Goal: Transaction & Acquisition: Subscribe to service/newsletter

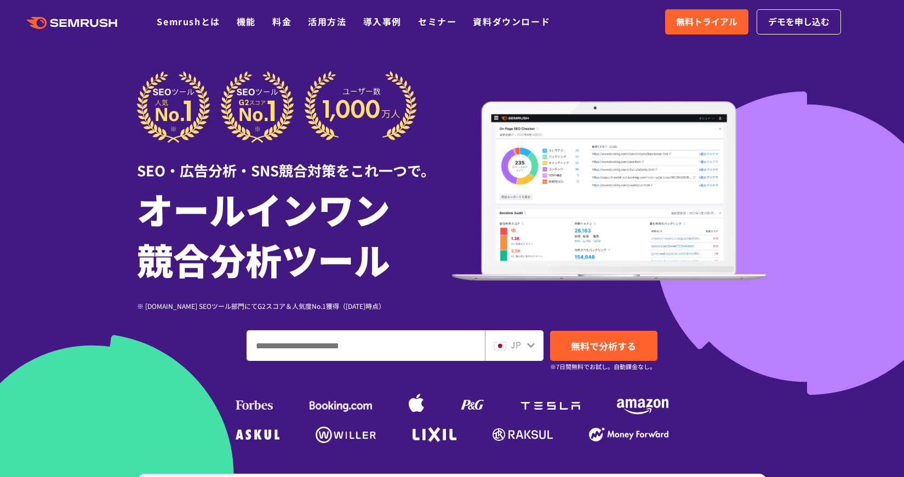
click at [125, 105] on div at bounding box center [452, 305] width 904 height 611
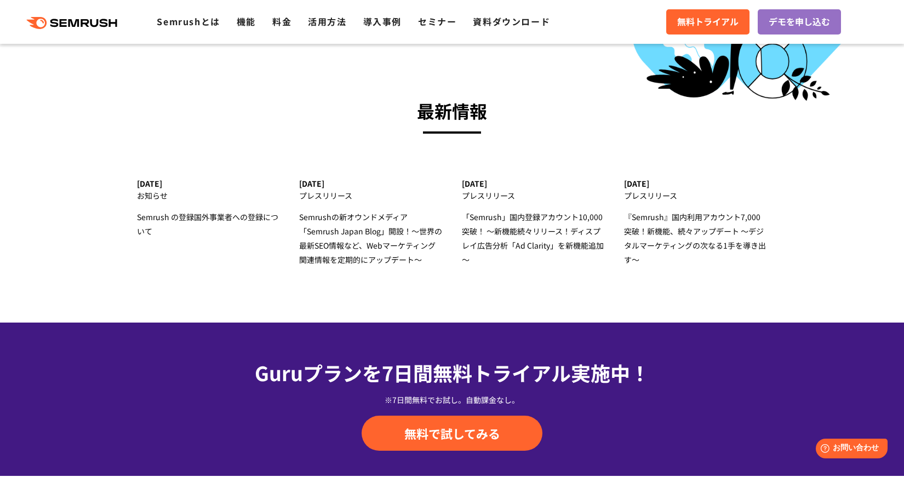
scroll to position [3855, 0]
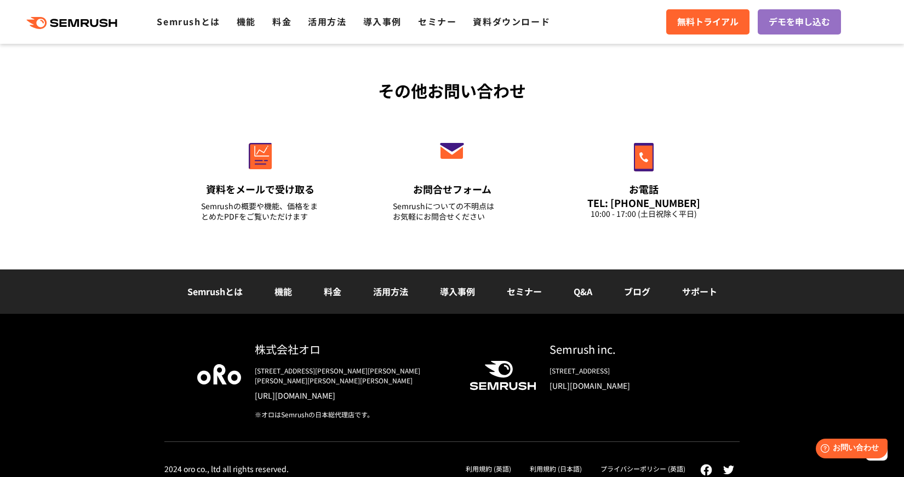
click at [490, 464] on link "利用規約 (英語)" at bounding box center [488, 468] width 45 height 9
click at [564, 463] on div "利用規約 (日本語)" at bounding box center [555, 468] width 71 height 15
click at [553, 449] on div "株式会社オロ [STREET_ADDRESS][PERSON_NAME][PERSON_NAME][PERSON_NAME][PERSON_NAME][PER…" at bounding box center [451, 408] width 575 height 135
click at [554, 464] on link "利用規約 (日本語)" at bounding box center [556, 468] width 52 height 9
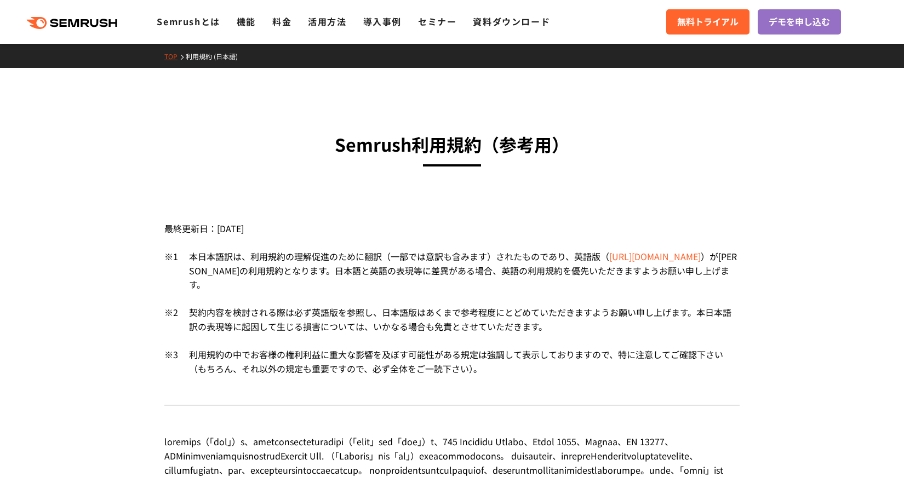
click at [345, 143] on h3 "Semrush利用規約 （参考用）" at bounding box center [451, 144] width 575 height 28
drag, startPoint x: 336, startPoint y: 142, endPoint x: 407, endPoint y: 153, distance: 72.0
click at [407, 153] on h3 "Semrush利用規約 （参考用）" at bounding box center [451, 144] width 575 height 28
copy h3 "Semrush"
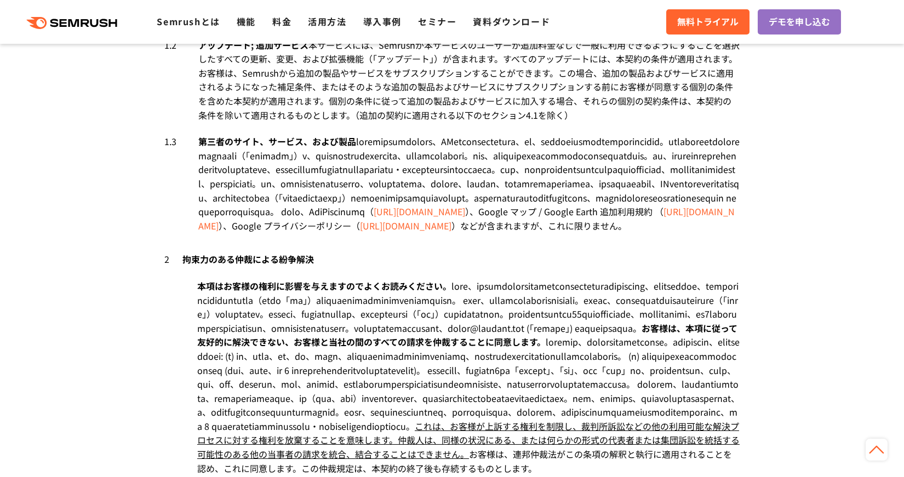
scroll to position [318, 0]
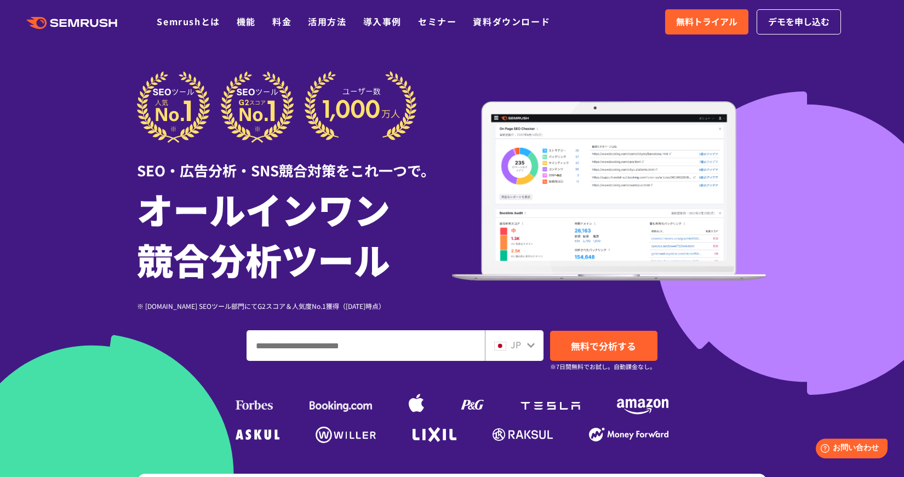
drag, startPoint x: 125, startPoint y: 19, endPoint x: 117, endPoint y: 1, distance: 20.6
click at [727, 30] on link "無料トライアル" at bounding box center [706, 21] width 83 height 25
